Goal: Task Accomplishment & Management: Complete application form

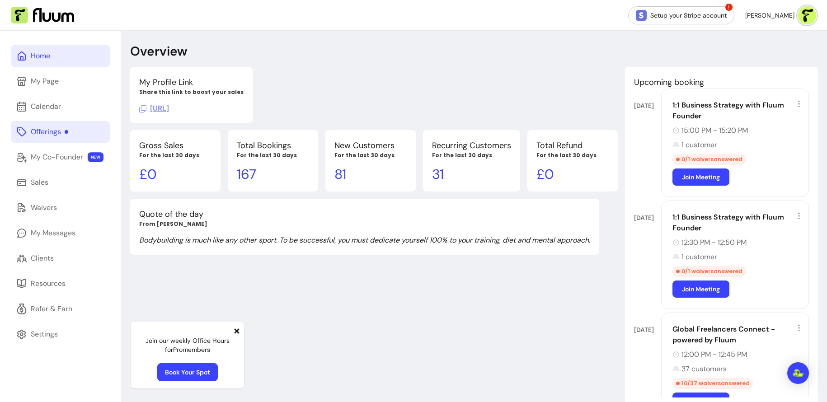
click at [66, 136] on div "Offerings" at bounding box center [50, 132] width 38 height 11
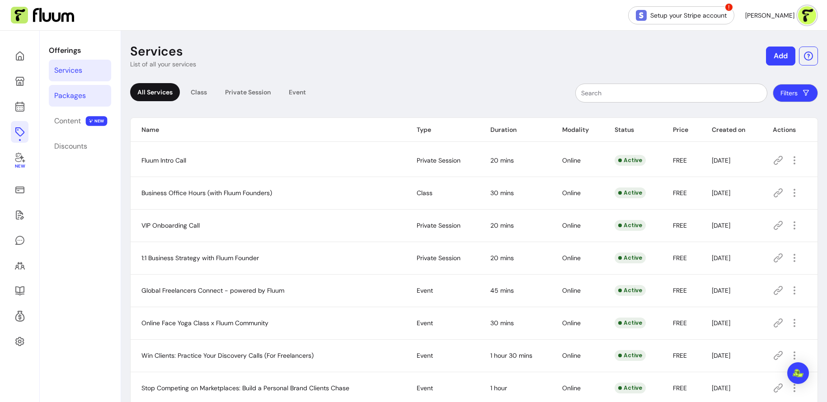
click at [75, 90] on div "Packages" at bounding box center [70, 95] width 32 height 11
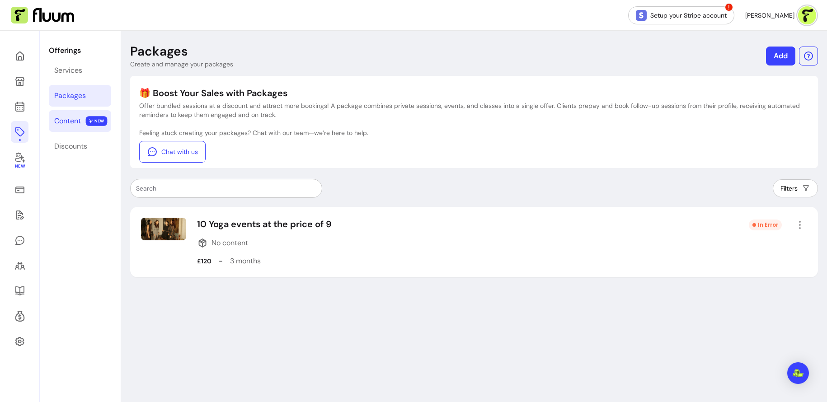
click at [73, 118] on div "Content" at bounding box center [67, 121] width 27 height 11
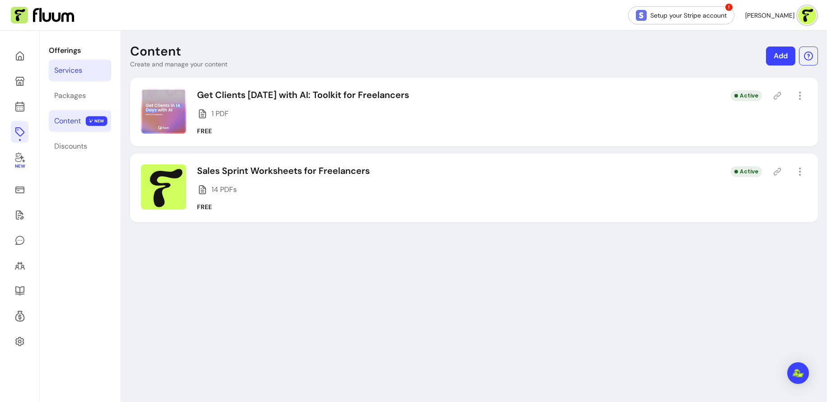
click at [93, 65] on link "Services" at bounding box center [80, 71] width 62 height 22
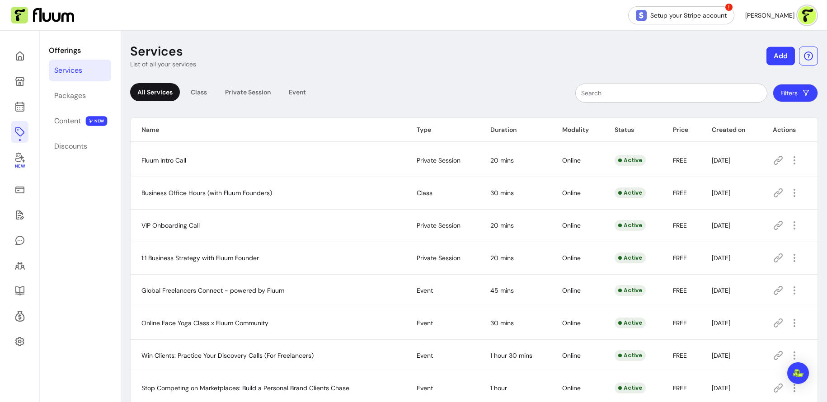
click at [781, 55] on button "Add" at bounding box center [781, 56] width 28 height 19
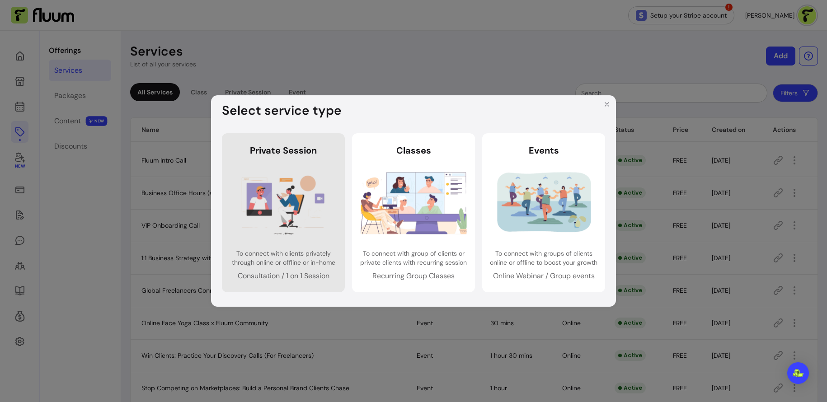
click at [308, 196] on img at bounding box center [283, 203] width 106 height 71
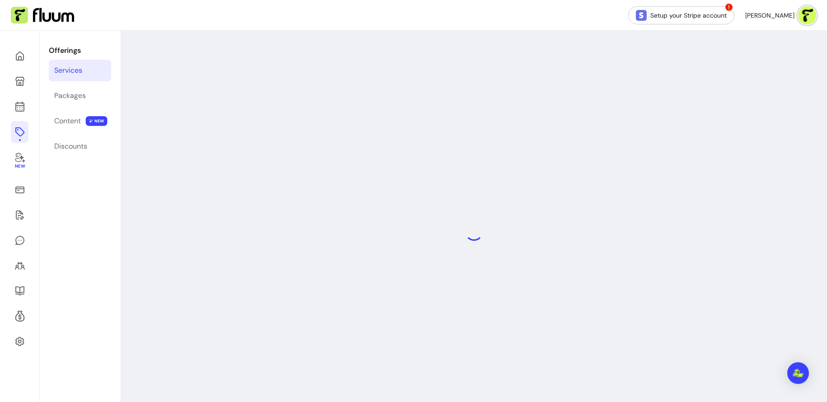
select select "***"
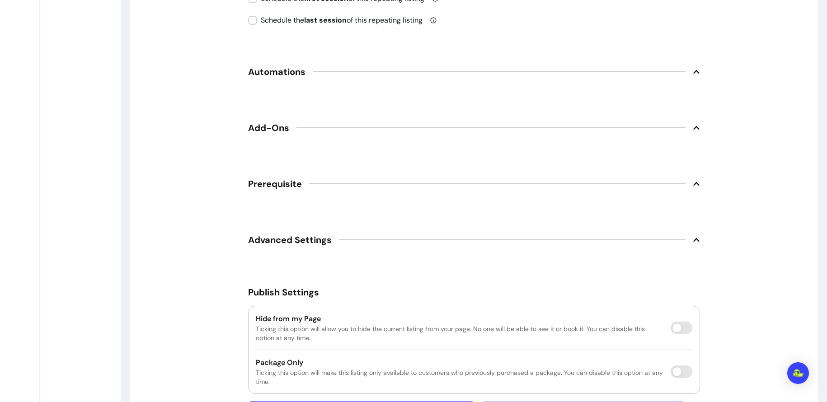
scroll to position [1311, 0]
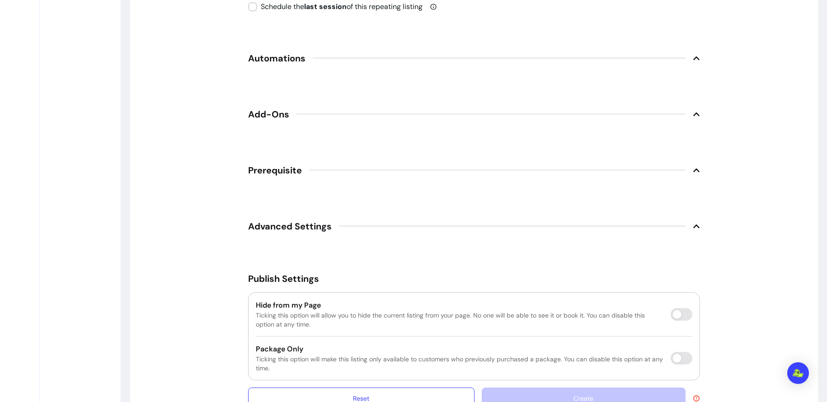
click at [447, 51] on span "Automations" at bounding box center [474, 58] width 452 height 20
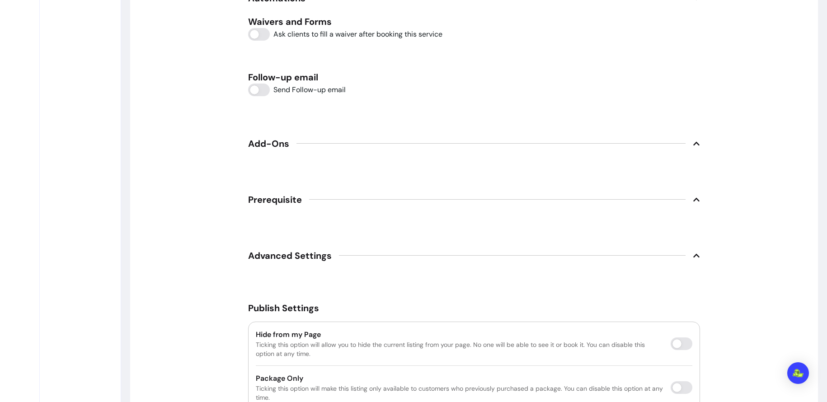
scroll to position [1381, 0]
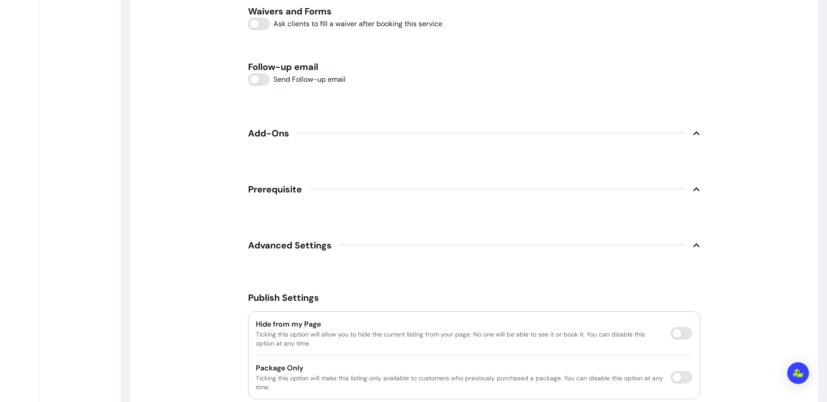
click at [424, 128] on span "Add-Ons" at bounding box center [474, 133] width 452 height 20
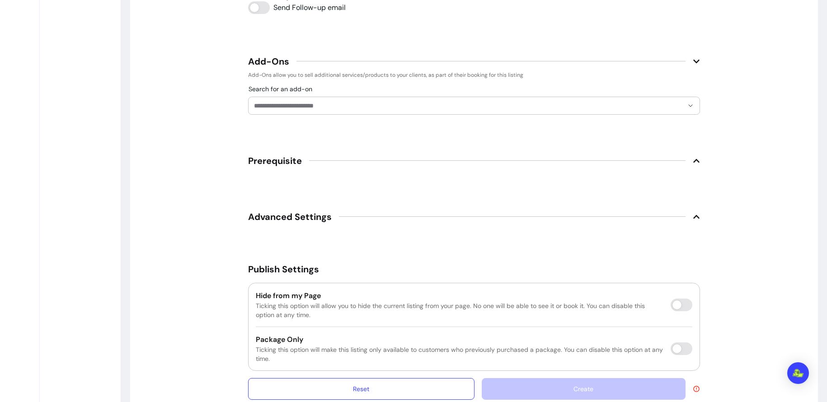
scroll to position [1458, 0]
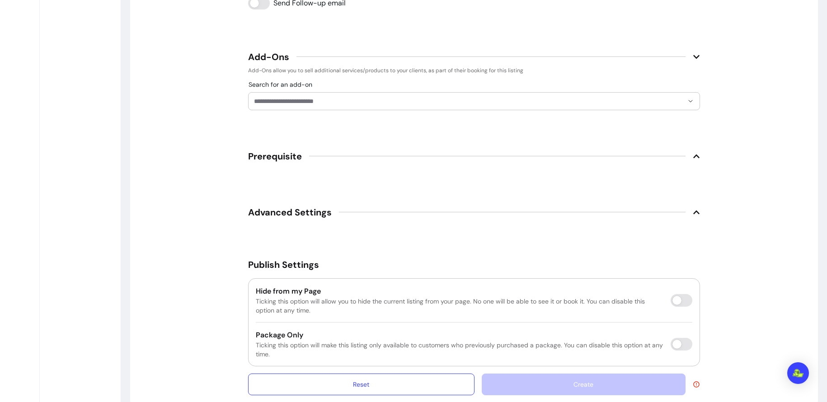
click at [409, 159] on span "Prerequisite" at bounding box center [474, 156] width 452 height 20
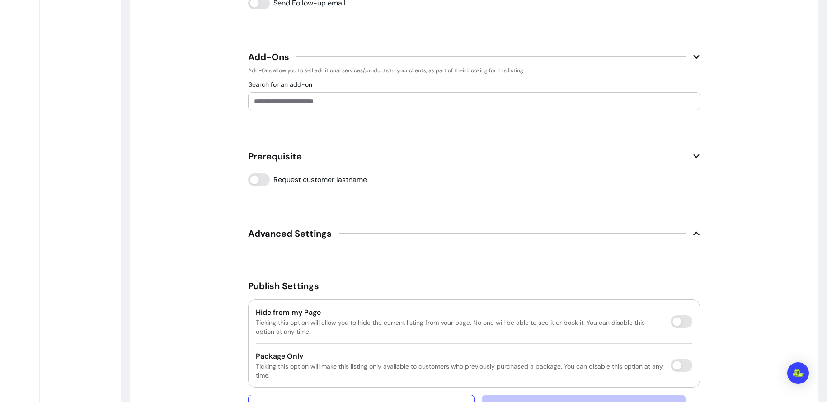
scroll to position [1489, 0]
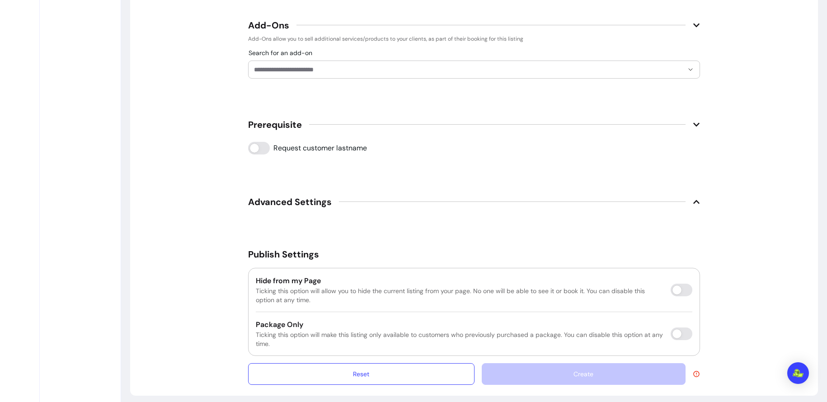
click at [406, 192] on span "Advanced Settings" at bounding box center [474, 202] width 452 height 20
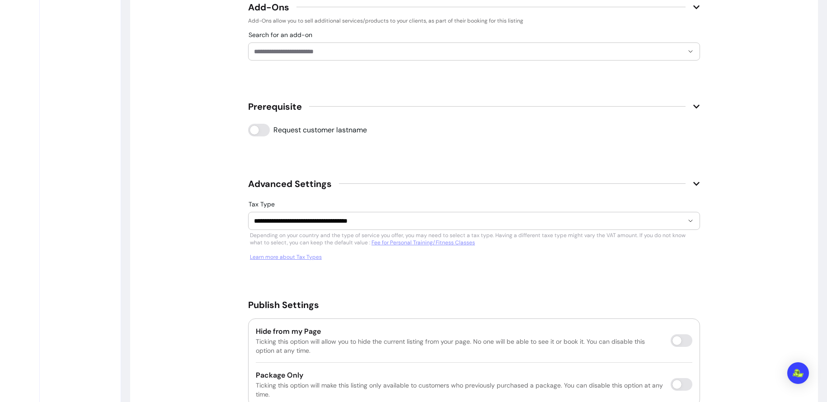
scroll to position [1558, 0]
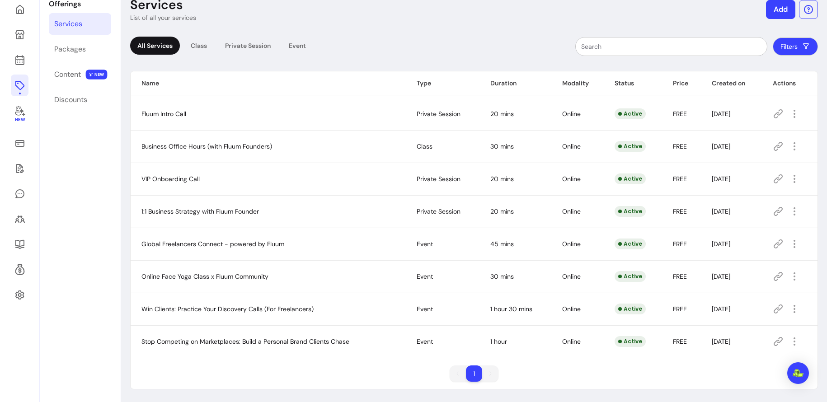
scroll to position [46, 0]
click at [202, 43] on div "Class" at bounding box center [198, 47] width 31 height 18
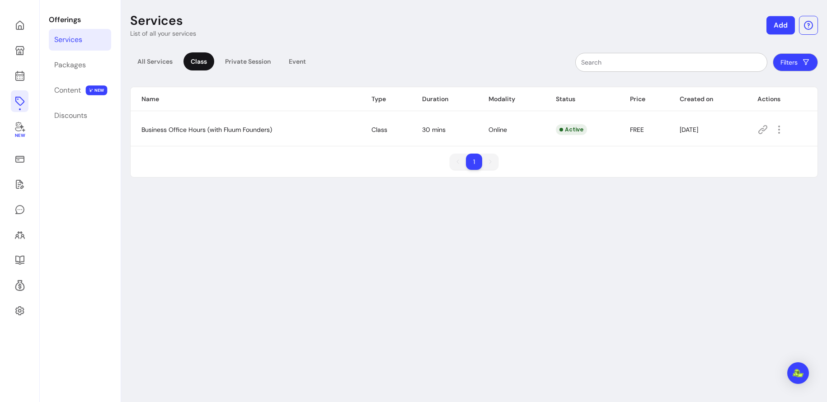
click at [781, 29] on button "Add" at bounding box center [781, 25] width 28 height 19
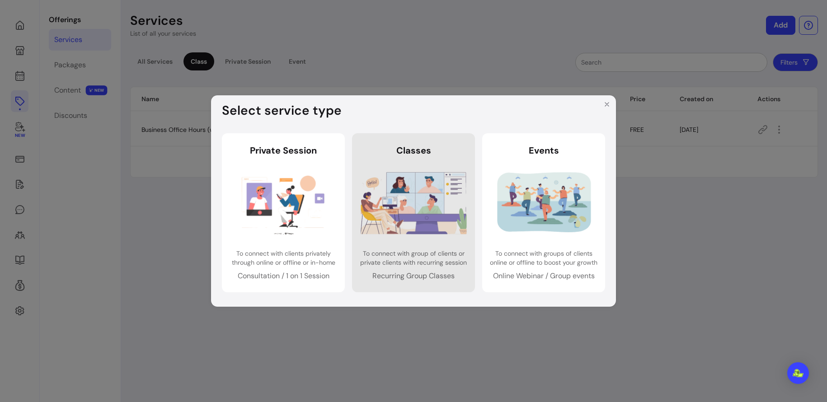
click at [414, 175] on img at bounding box center [414, 203] width 106 height 71
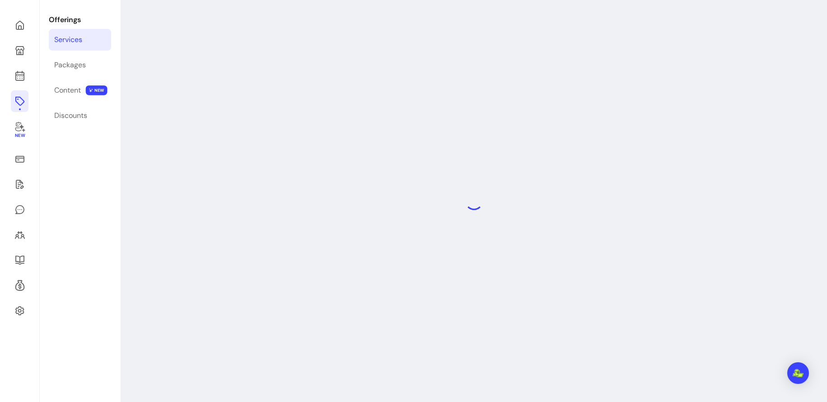
select select "***"
select select "******"
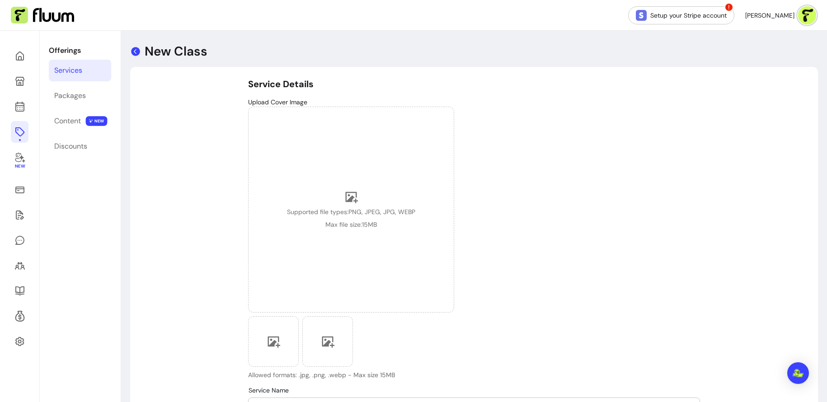
click at [135, 49] on icon at bounding box center [135, 51] width 9 height 9
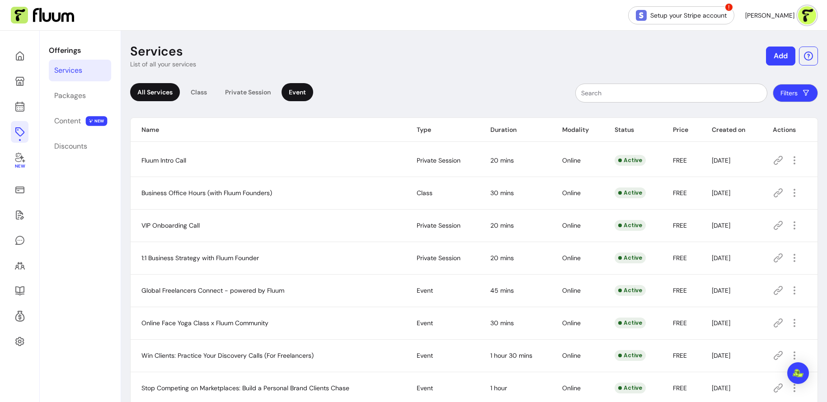
click at [301, 92] on div "Event" at bounding box center [298, 92] width 32 height 18
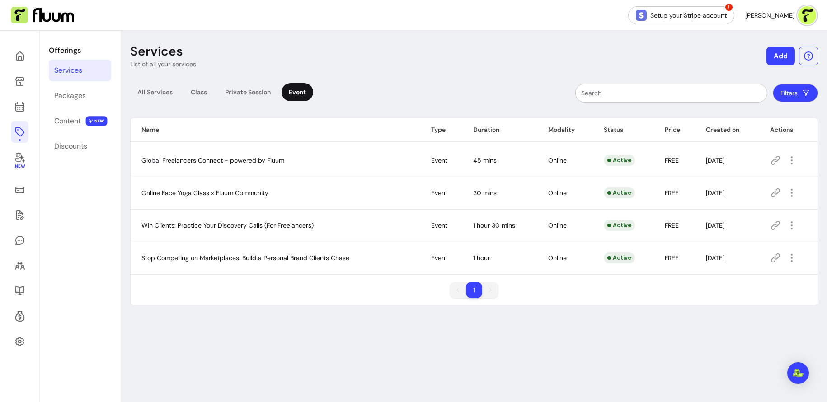
click at [779, 52] on button "Add" at bounding box center [781, 56] width 28 height 19
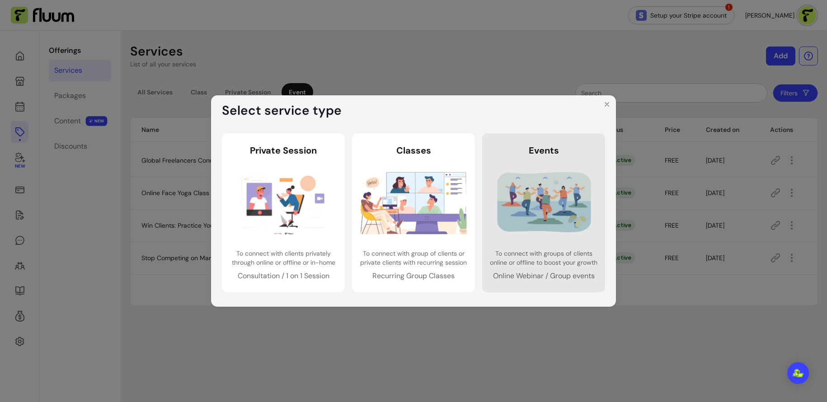
click at [530, 195] on img at bounding box center [544, 203] width 106 height 71
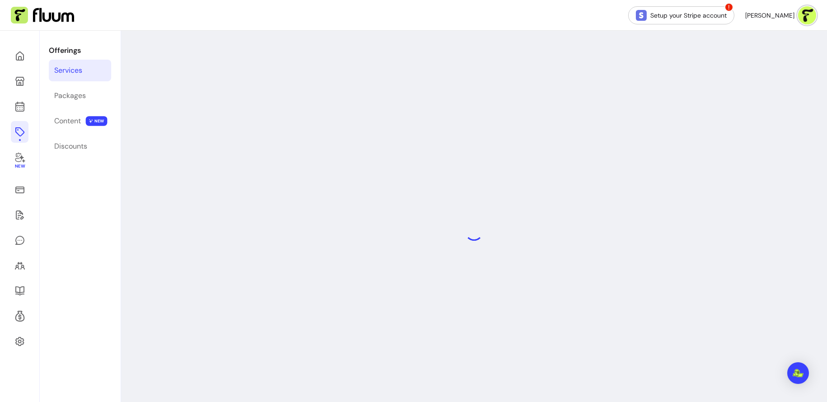
select select "***"
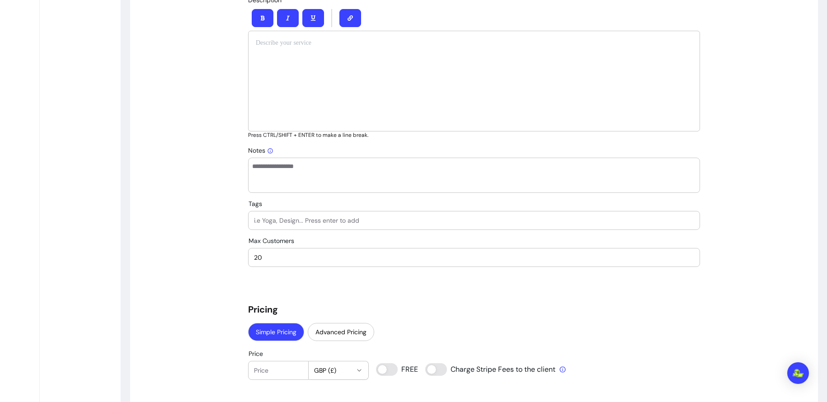
scroll to position [50, 0]
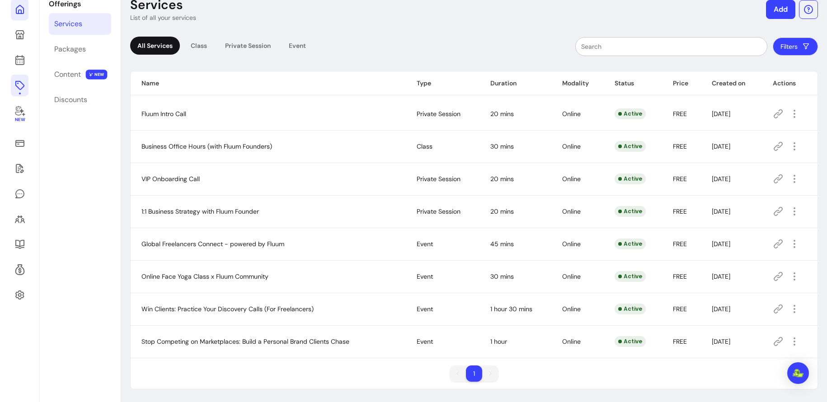
scroll to position [46, 0]
click at [83, 52] on div "Packages" at bounding box center [70, 50] width 32 height 11
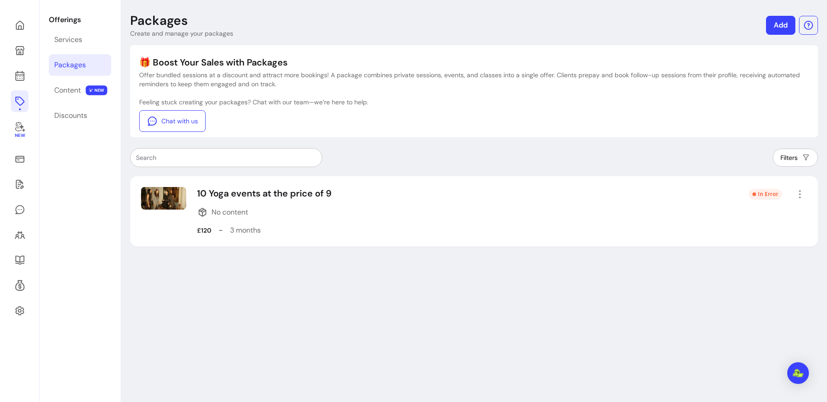
scroll to position [31, 0]
click at [777, 27] on link "Add" at bounding box center [781, 25] width 28 height 19
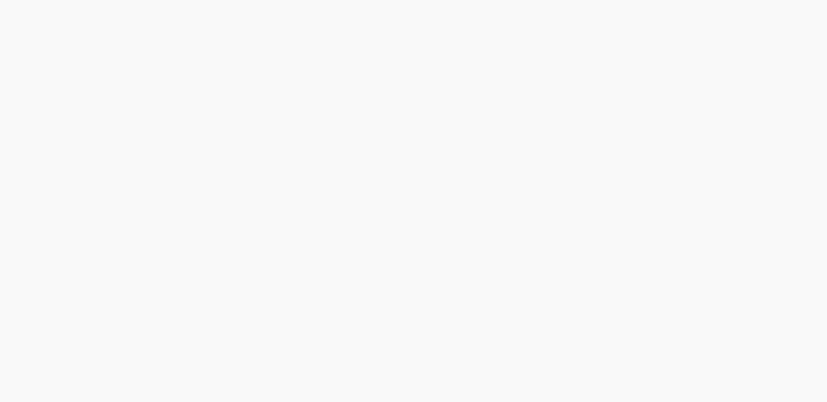
select select "***"
select select "****"
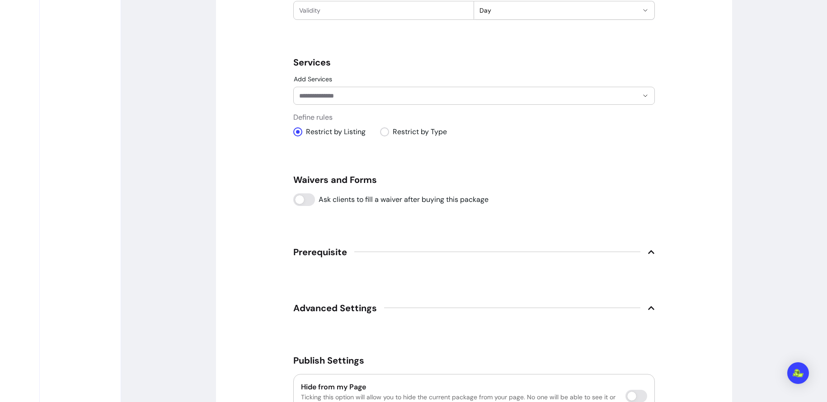
scroll to position [568, 0]
click at [416, 97] on input "Add Services" at bounding box center [461, 96] width 324 height 9
